Goal: Information Seeking & Learning: Learn about a topic

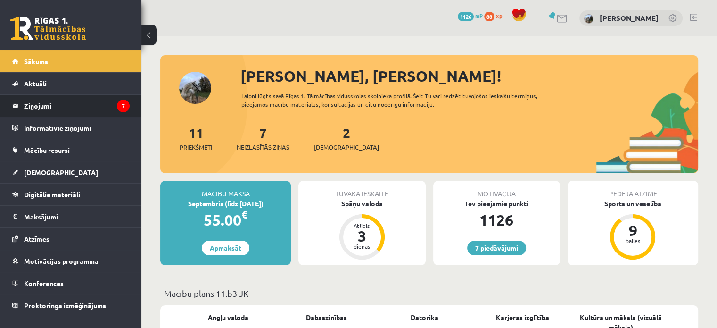
click at [50, 102] on legend "Ziņojumi 7" at bounding box center [77, 106] width 106 height 22
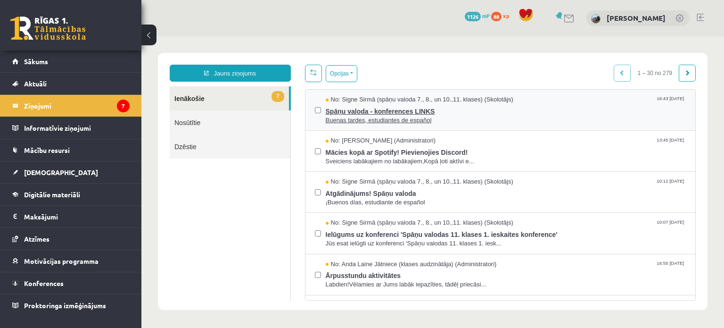
click at [393, 111] on span "Spāņu valoda - konferences LINKS" at bounding box center [506, 110] width 361 height 12
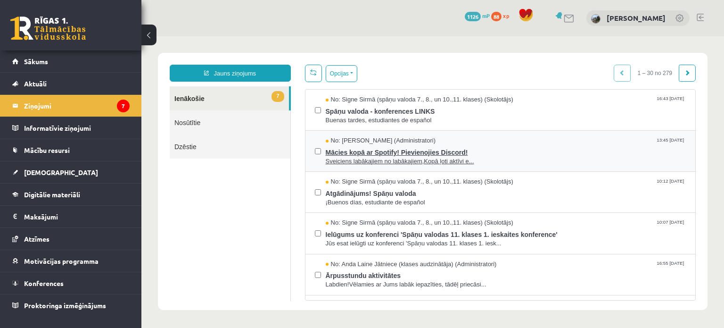
click at [401, 155] on span "Mācies kopā ar Spotify! Pievienojies Discord!" at bounding box center [506, 151] width 361 height 12
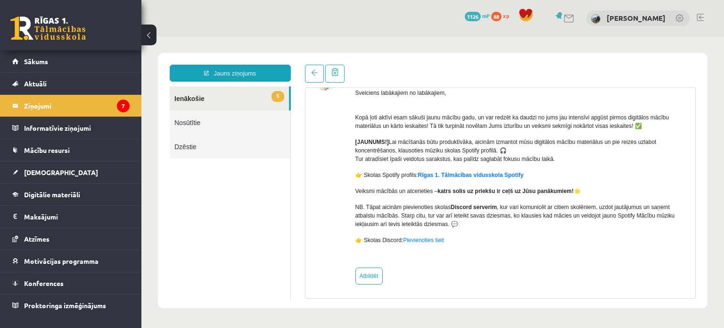
scroll to position [68, 0]
drag, startPoint x: 148, startPoint y: 25, endPoint x: 120, endPoint y: 17, distance: 28.2
click at [148, 25] on button at bounding box center [148, 35] width 15 height 21
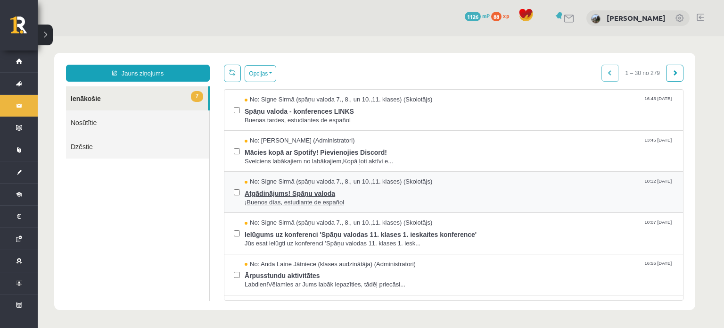
scroll to position [0, 0]
click at [293, 193] on span "Atgādinājums! Spāņu valoda" at bounding box center [459, 192] width 429 height 12
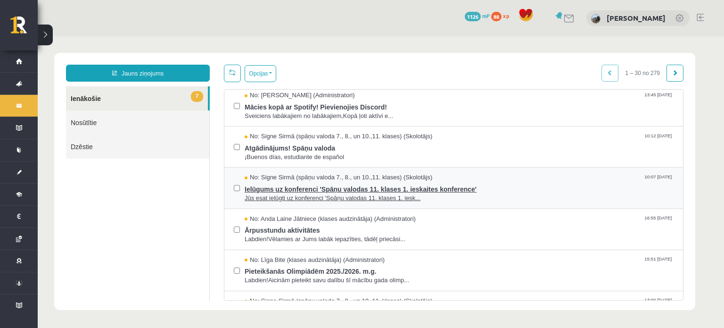
click at [341, 194] on span "Jūs esat ielūgti uz konferenci 'Spāņu valodas 11. klases 1. iesk..." at bounding box center [459, 198] width 429 height 9
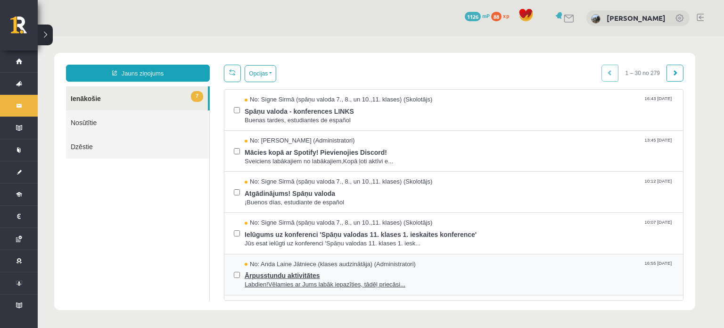
click at [304, 273] on span "Ārpusstundu aktivitātes" at bounding box center [459, 274] width 429 height 12
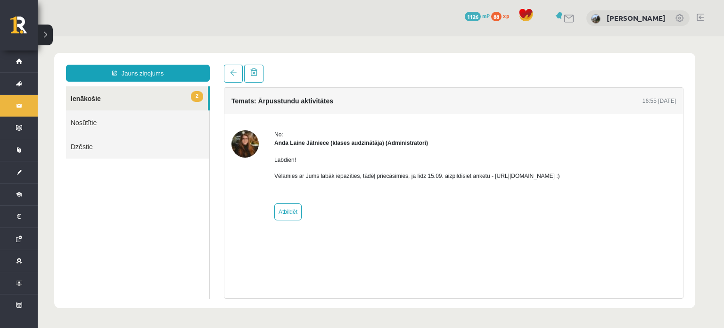
drag, startPoint x: 488, startPoint y: 177, endPoint x: 601, endPoint y: 178, distance: 113.1
click at [601, 178] on div "No: [PERSON_NAME] Jātniece (klases audzinātāja) (Administratori) Labdien! Vēlam…" at bounding box center [453, 175] width 445 height 90
copy p "[URL][DOMAIN_NAME] :)"
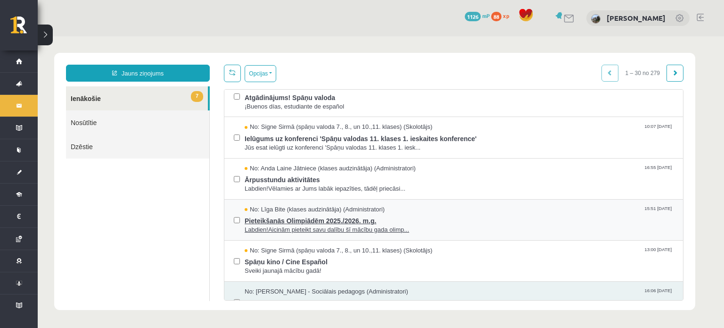
click at [305, 221] on span "Pieteikšanās Olimpiādēm 2025./2026. m.g." at bounding box center [459, 220] width 429 height 12
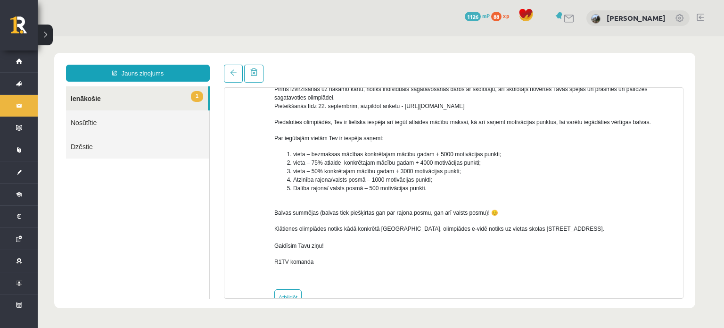
scroll to position [106, 0]
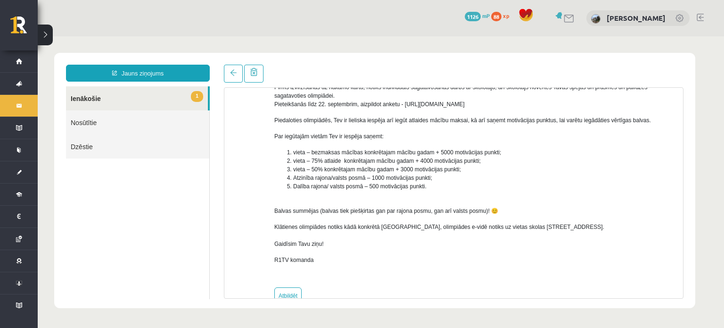
drag, startPoint x: 505, startPoint y: 105, endPoint x: 434, endPoint y: 101, distance: 71.8
click at [434, 101] on p "Aicinām pieteikt savu dalību šī mācību gada olimpiādēm, arī ja nekad neesi pied…" at bounding box center [475, 87] width 402 height 42
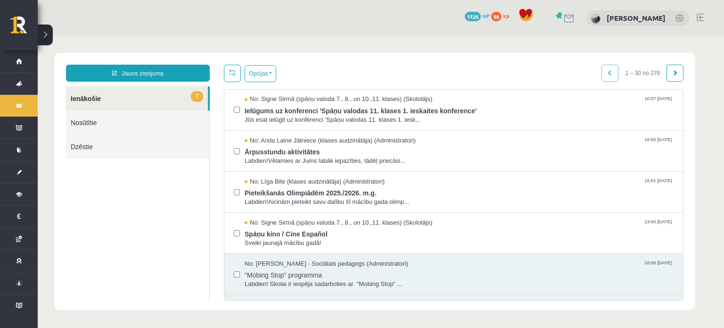
scroll to position [0, 0]
click at [289, 239] on span "Sveiki jaunajā mācību gadā!" at bounding box center [459, 243] width 429 height 9
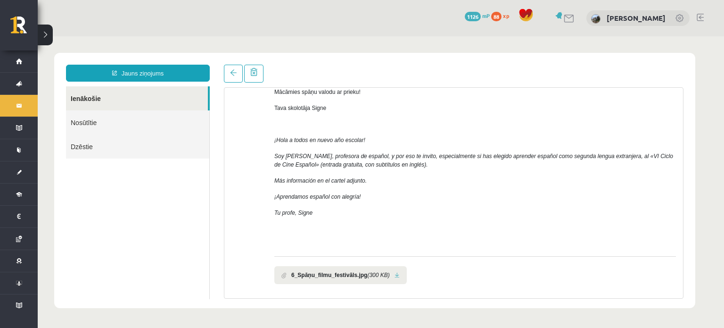
scroll to position [157, 0]
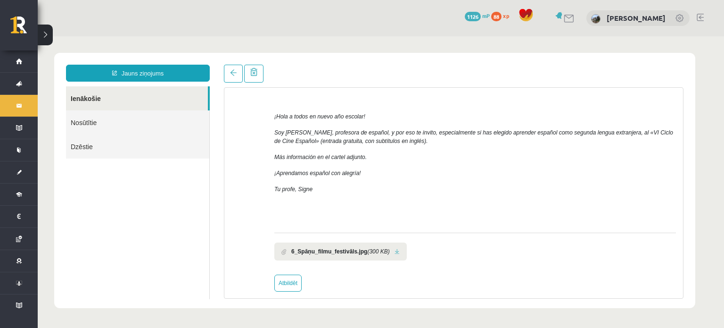
click at [359, 247] on b "6_Spāņu_filmu_festivāls.jpg" at bounding box center [329, 251] width 76 height 8
click at [395, 248] on link at bounding box center [397, 251] width 5 height 6
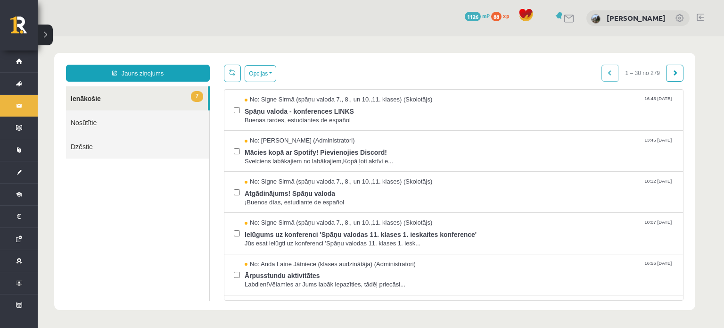
scroll to position [0, 0]
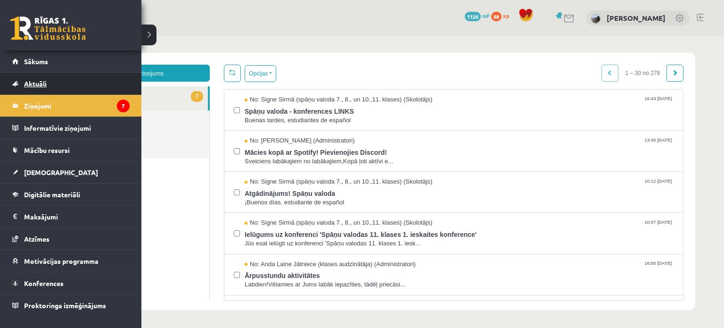
click at [53, 77] on link "Aktuāli" at bounding box center [70, 84] width 117 height 22
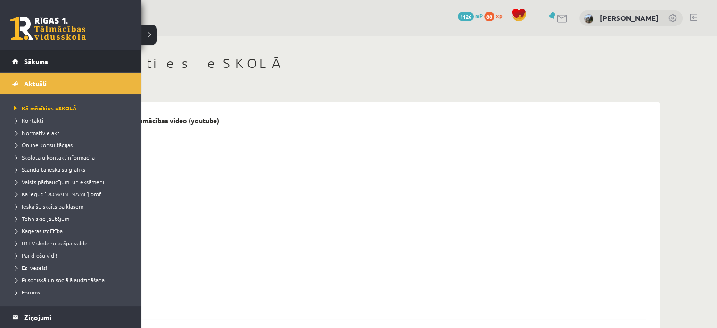
click at [32, 60] on span "Sākums" at bounding box center [36, 61] width 24 height 8
